Goal: Task Accomplishment & Management: Use online tool/utility

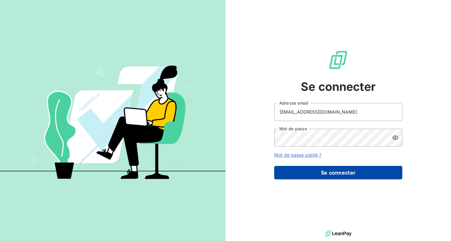
click at [341, 170] on button "Se connecter" at bounding box center [338, 172] width 128 height 13
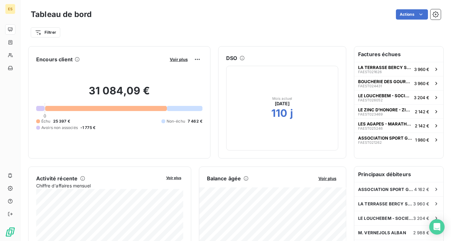
click at [381, 58] on h6 "Factures échues" at bounding box center [399, 53] width 89 height 15
click at [379, 143] on span "FAEST021262" at bounding box center [370, 142] width 24 height 4
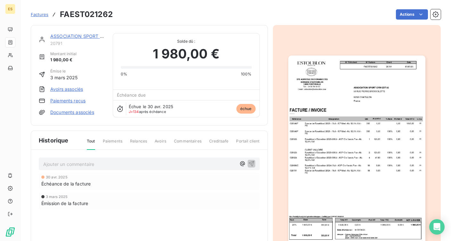
click at [38, 15] on span "Factures" at bounding box center [40, 14] width 18 height 5
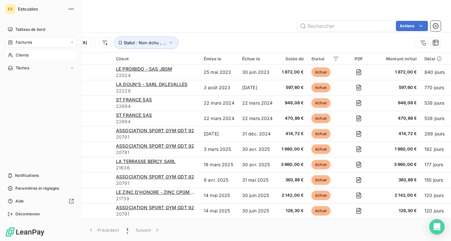
click at [25, 55] on span "Clients" at bounding box center [22, 55] width 13 height 6
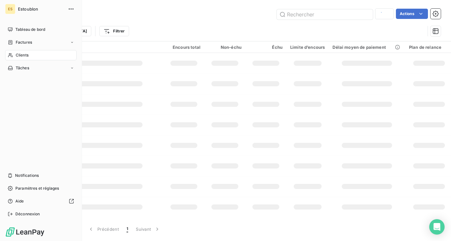
type input "boucherie"
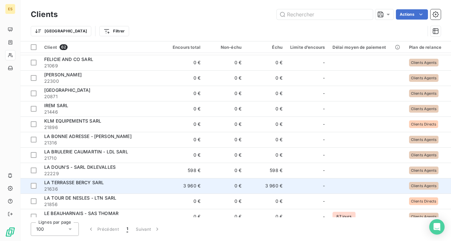
scroll to position [303, 0]
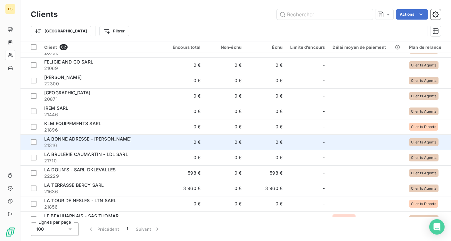
click at [71, 139] on span "LA BONNE ADRESSE - [PERSON_NAME]" at bounding box center [88, 138] width 88 height 5
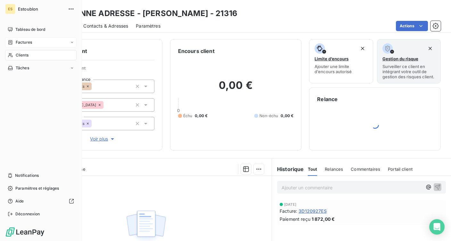
click at [29, 42] on span "Factures" at bounding box center [24, 42] width 16 height 6
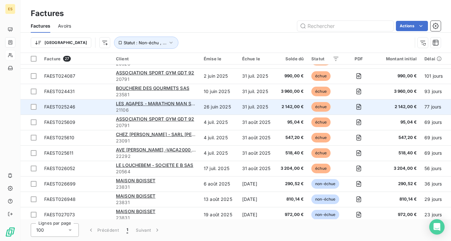
scroll to position [195, 0]
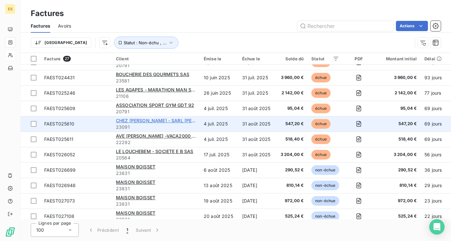
click at [139, 120] on span "CHEZ [PERSON_NAME]" at bounding box center [169, 120] width 106 height 5
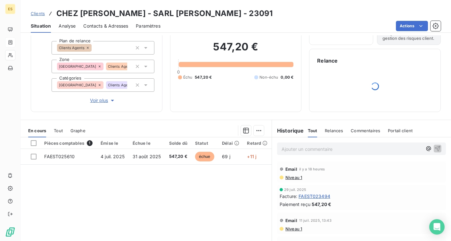
scroll to position [65, 0]
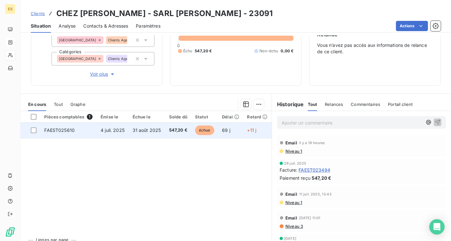
click at [72, 129] on span "FAEST025610" at bounding box center [59, 129] width 30 height 5
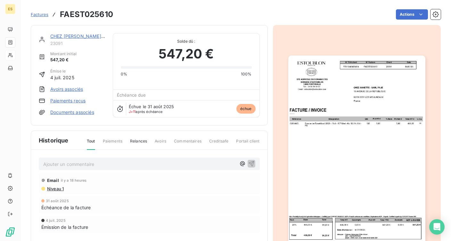
click at [378, 169] on img "button" at bounding box center [357, 152] width 137 height 194
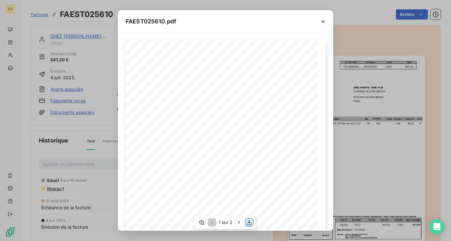
click at [249, 221] on icon "button" at bounding box center [249, 222] width 6 height 6
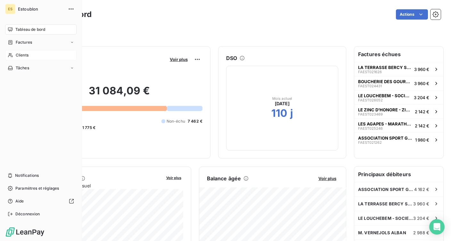
click at [8, 53] on icon at bounding box center [10, 55] width 5 height 5
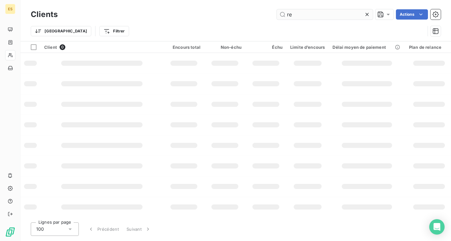
type input "r"
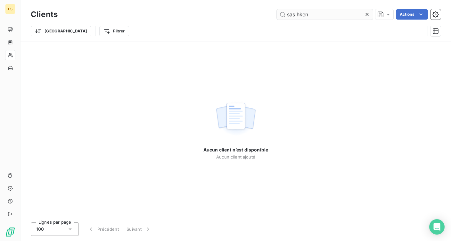
type input "sas hkenz"
